Goal: Task Accomplishment & Management: Manage account settings

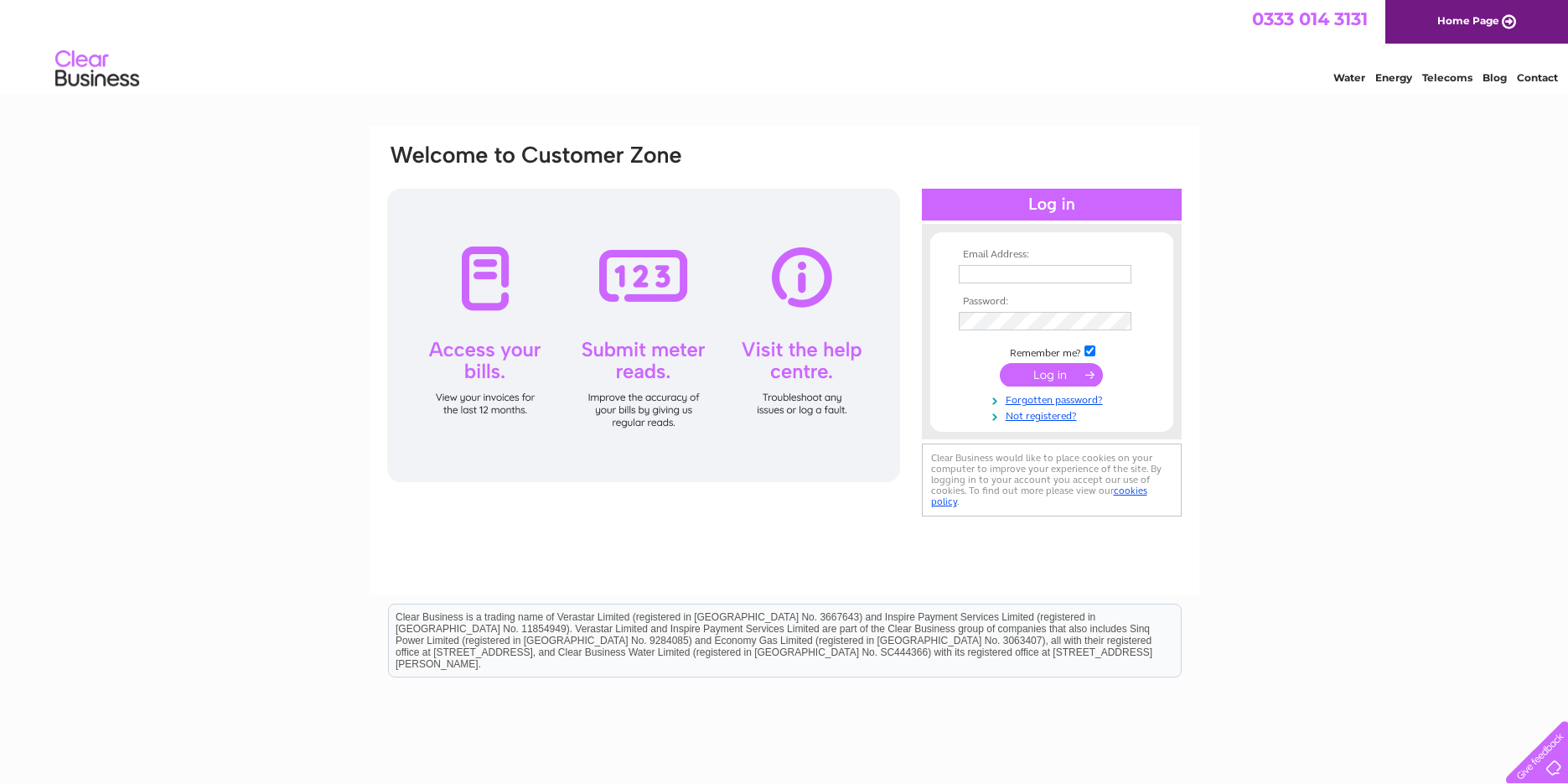
type input "[EMAIL_ADDRESS][DOMAIN_NAME]"
click at [1021, 381] on input "submit" at bounding box center [1051, 375] width 103 height 24
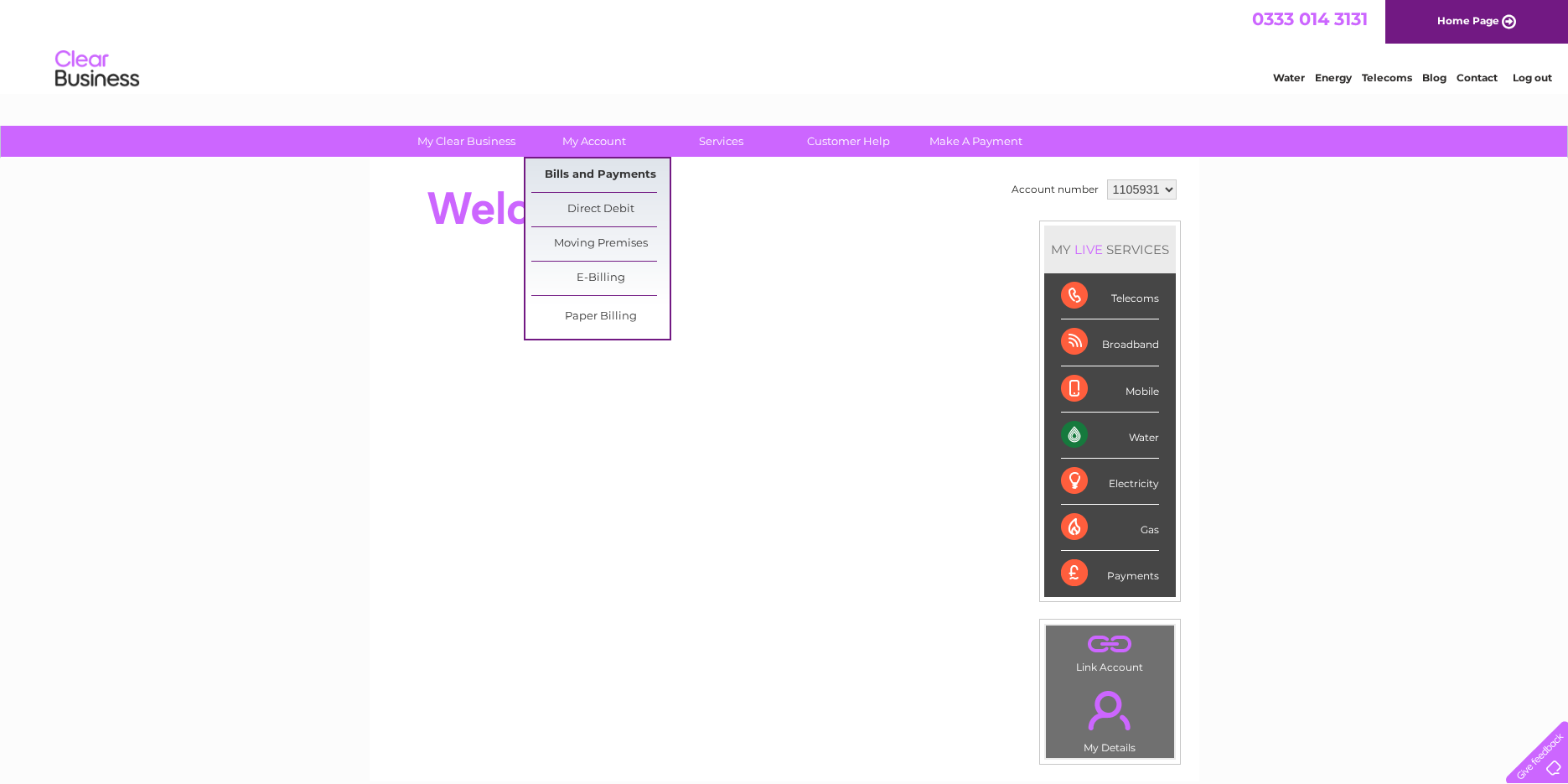
click at [589, 173] on link "Bills and Payments" at bounding box center [600, 175] width 139 height 34
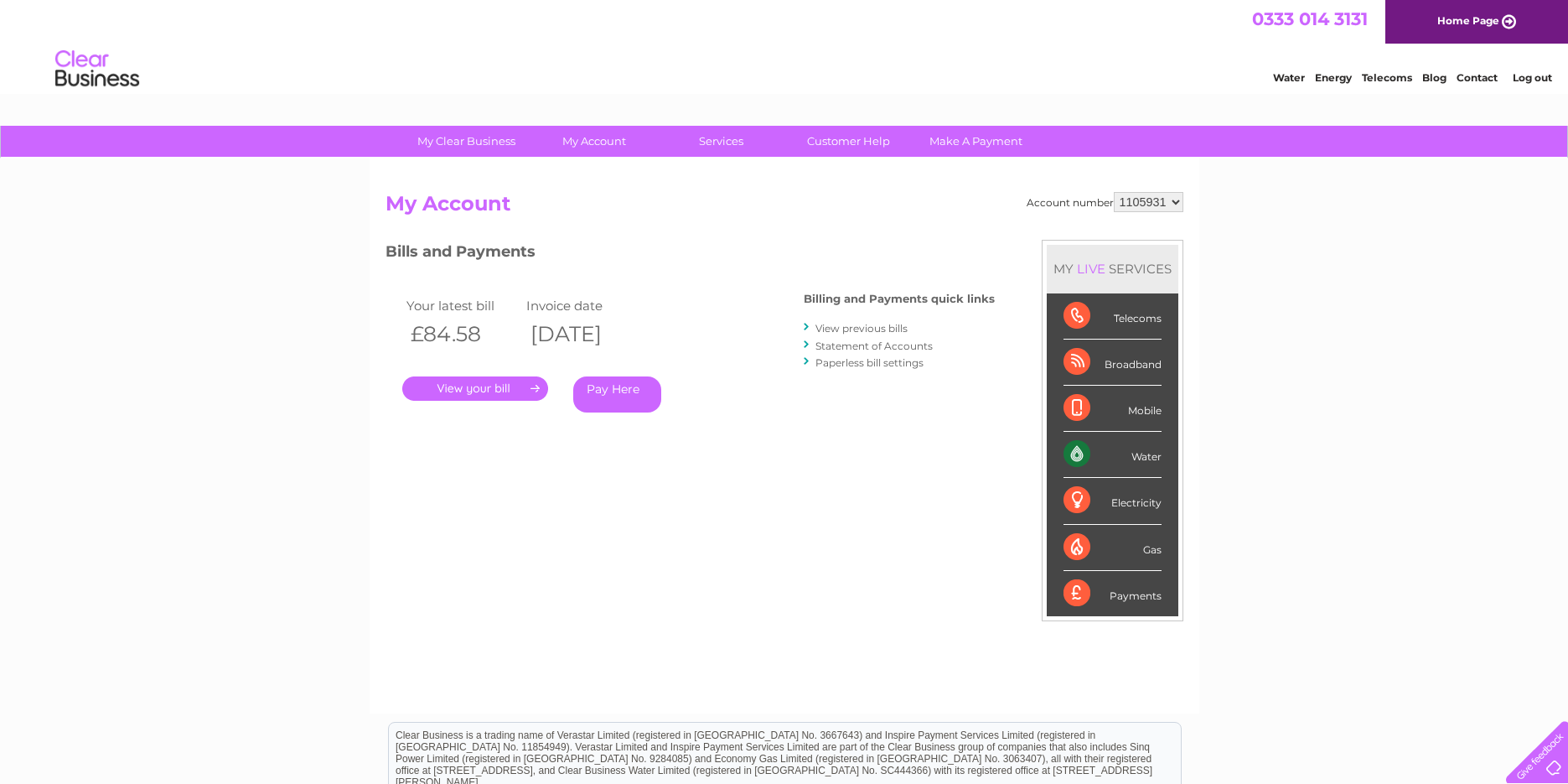
click at [505, 396] on link "." at bounding box center [475, 389] width 145 height 24
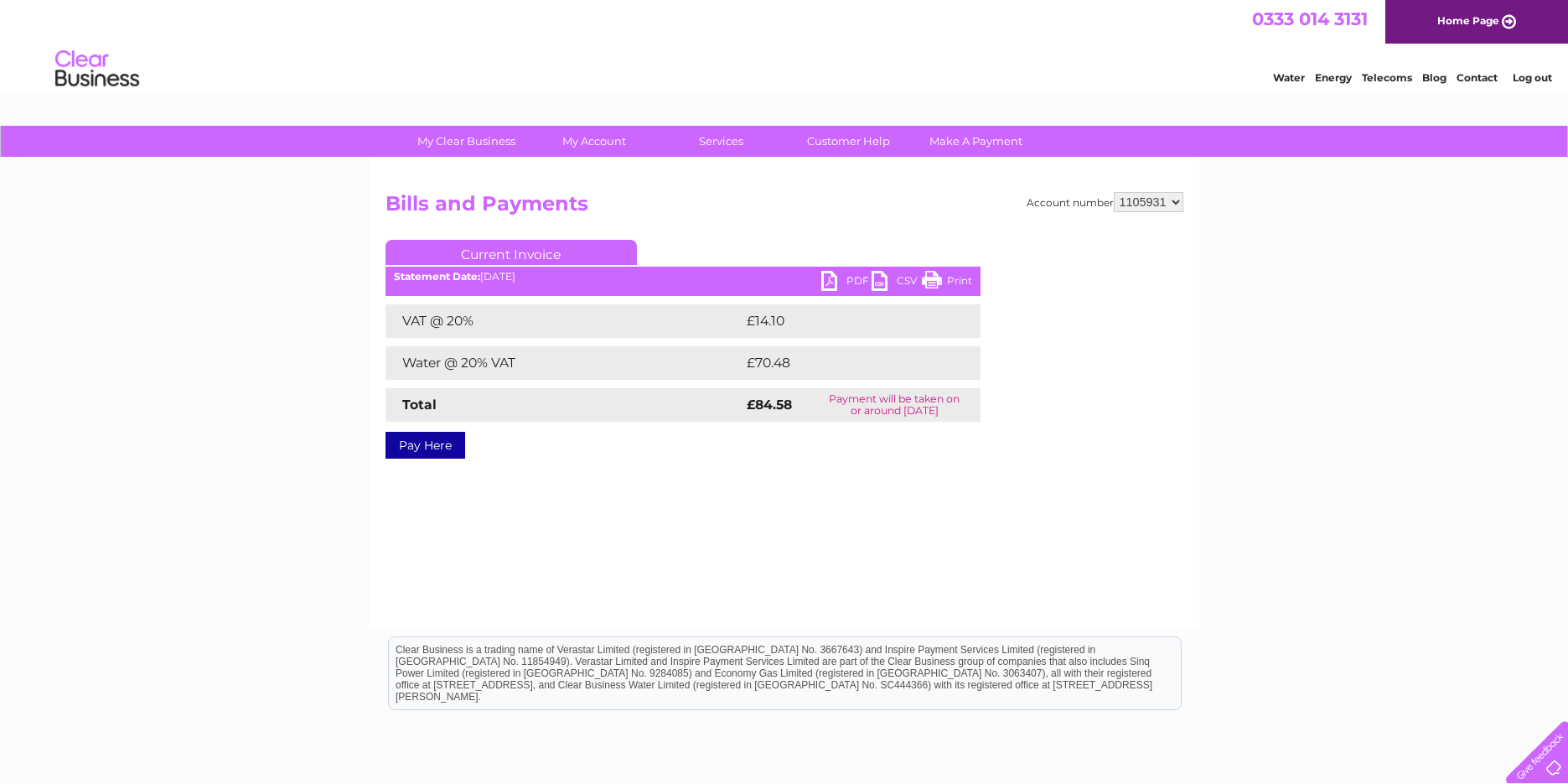
click at [834, 278] on link "PDF" at bounding box center [847, 283] width 50 height 24
